Goal: Information Seeking & Learning: Learn about a topic

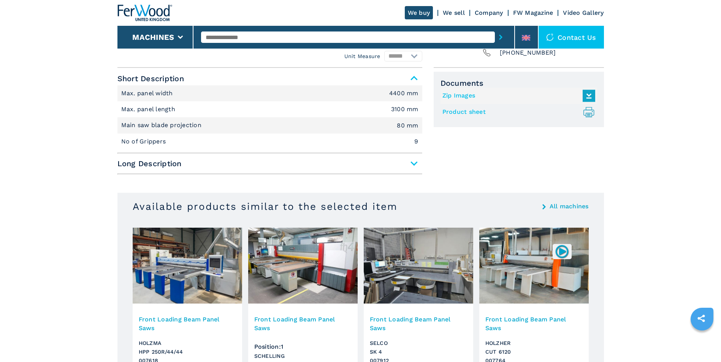
scroll to position [342, 0]
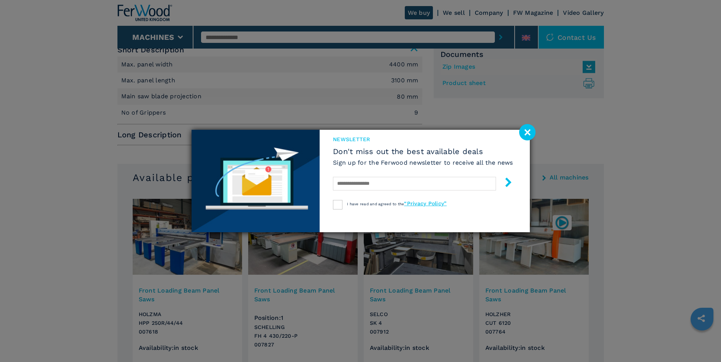
click at [531, 136] on image at bounding box center [527, 132] width 16 height 16
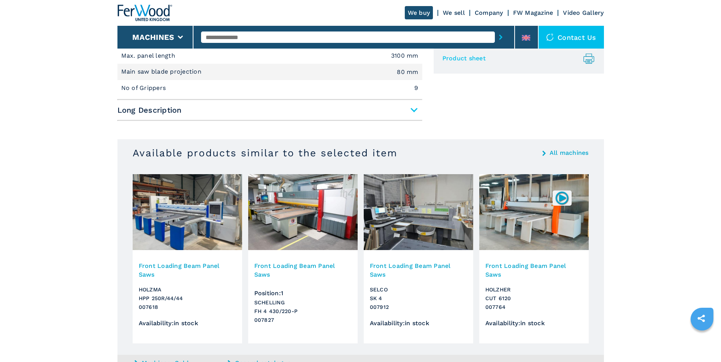
scroll to position [380, 0]
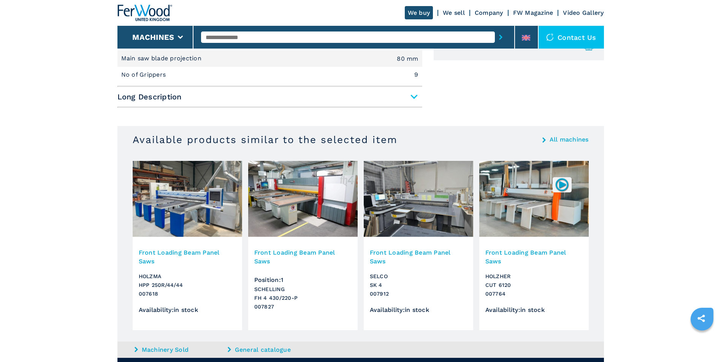
click at [418, 196] on img at bounding box center [418, 199] width 109 height 76
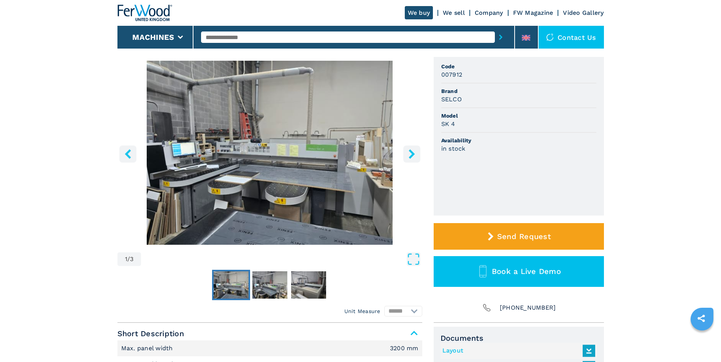
scroll to position [76, 0]
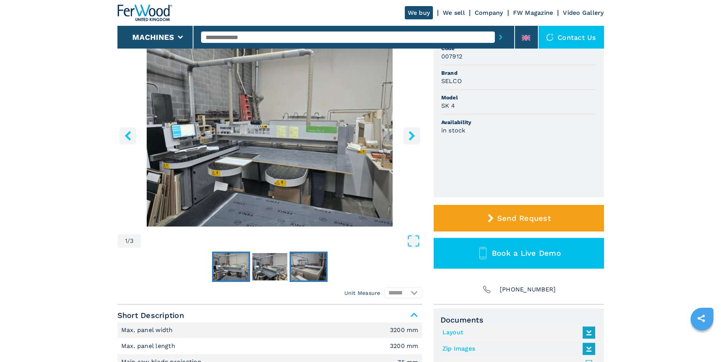
click at [304, 265] on img "Go to Slide 3" at bounding box center [308, 266] width 35 height 27
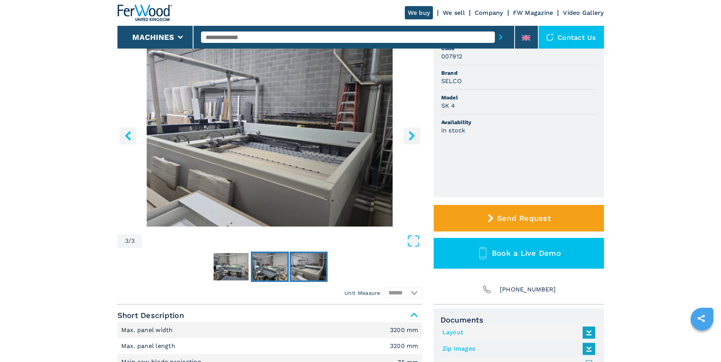
click at [283, 268] on img "Go to Slide 2" at bounding box center [269, 266] width 35 height 27
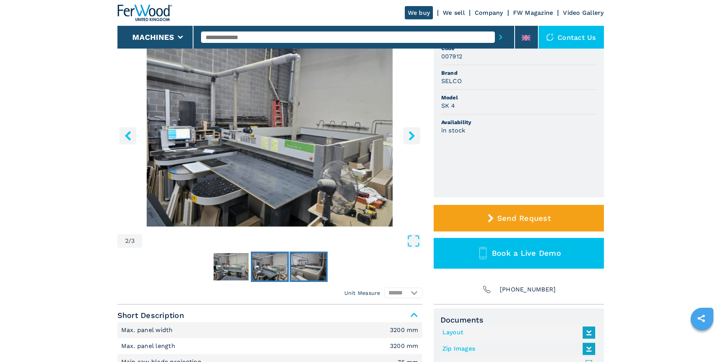
click at [311, 269] on img "Go to Slide 3" at bounding box center [308, 266] width 35 height 27
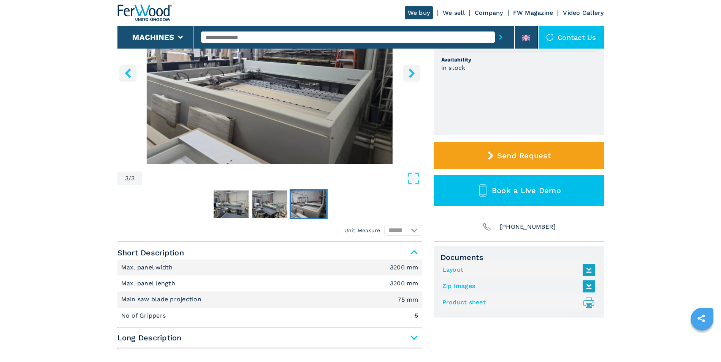
scroll to position [152, 0]
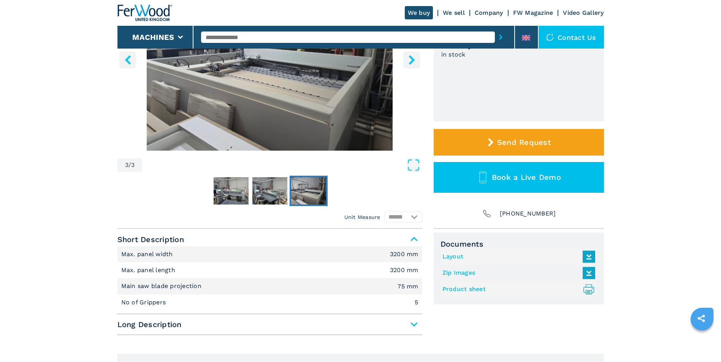
click at [459, 290] on link "Product sheet .prefix__st0{stroke-linecap:round;stroke-linejoin:round}.prefix__…" at bounding box center [516, 289] width 149 height 13
